Goal: Task Accomplishment & Management: Complete application form

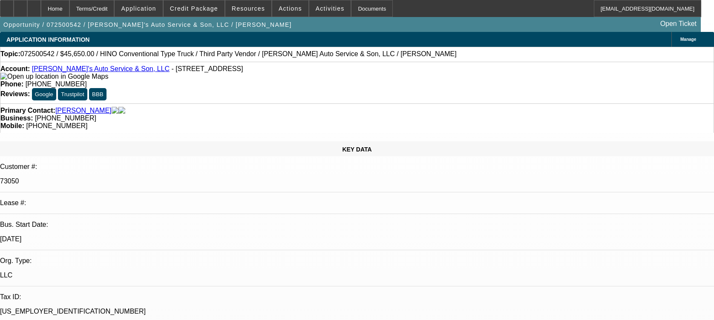
select select "0"
select select "0.1"
select select "4"
select select "0"
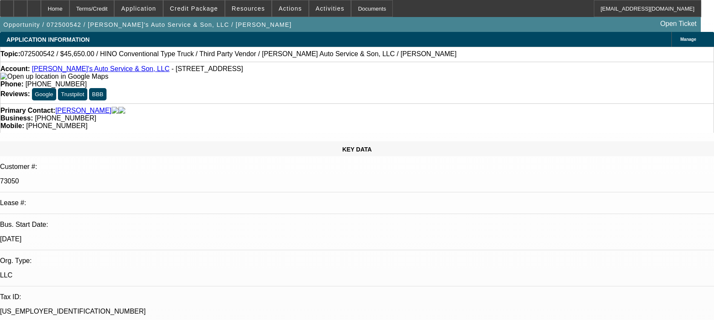
select select "0"
select select "6"
select select "0"
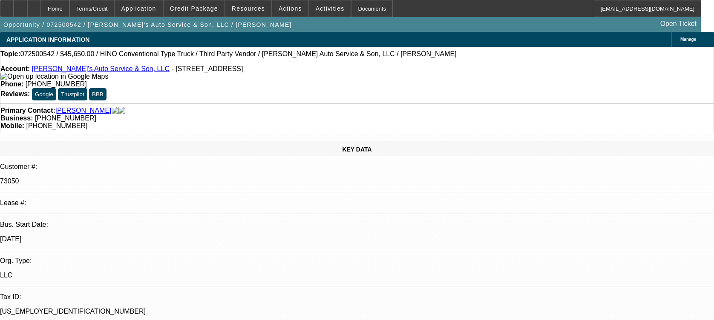
select select "0"
select select "6"
select select "0"
select select "0.1"
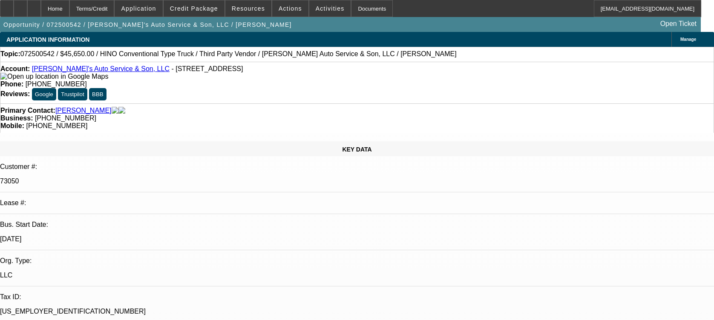
select select "4"
